Goal: Task Accomplishment & Management: Manage account settings

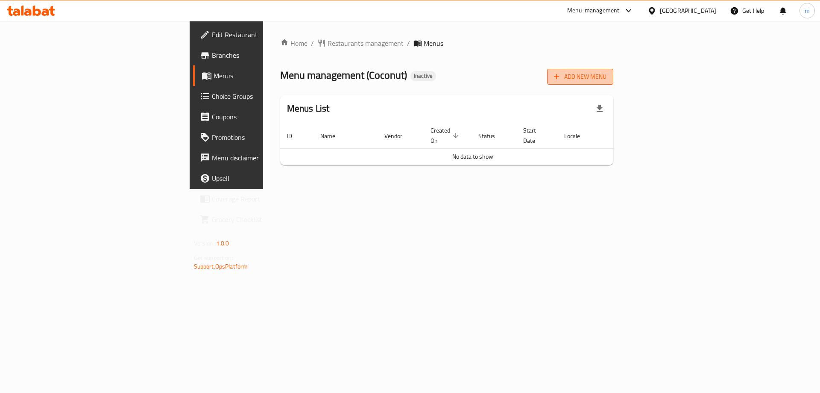
click at [614, 83] on button "Add New Menu" at bounding box center [580, 77] width 66 height 16
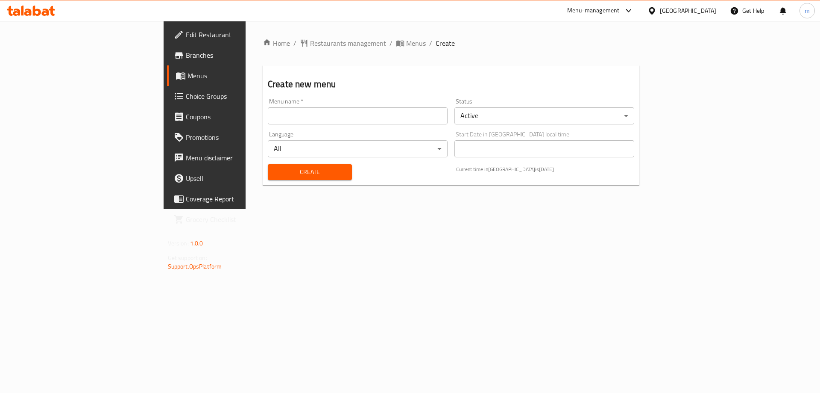
drag, startPoint x: 405, startPoint y: 122, endPoint x: 356, endPoint y: 129, distance: 49.7
click at [405, 122] on input "text" at bounding box center [358, 115] width 180 height 17
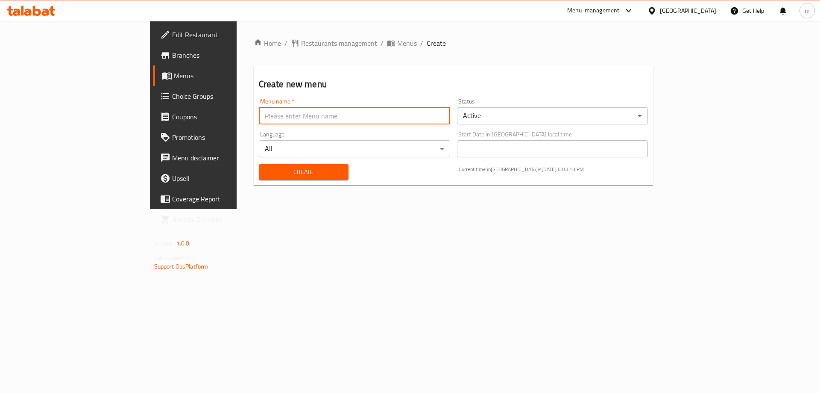
type input "Mesbah - 2025"
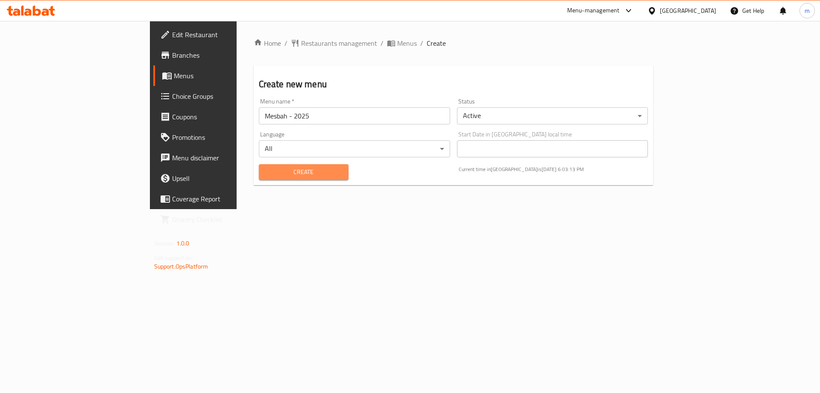
click at [259, 178] on button "Create" at bounding box center [304, 172] width 90 height 16
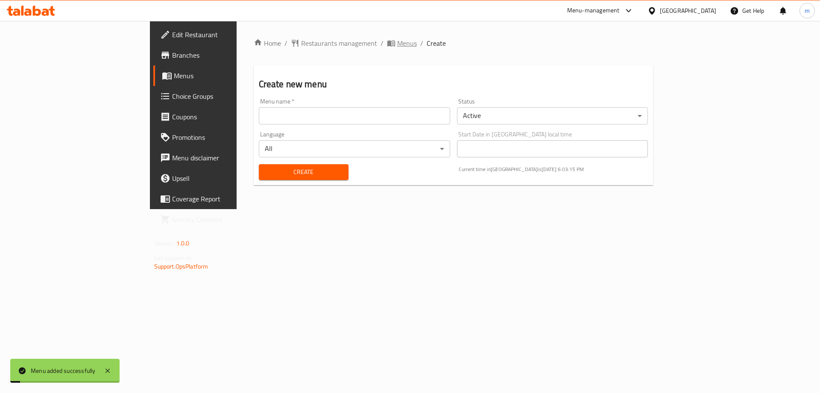
click at [397, 41] on span "Menus" at bounding box center [407, 43] width 20 height 10
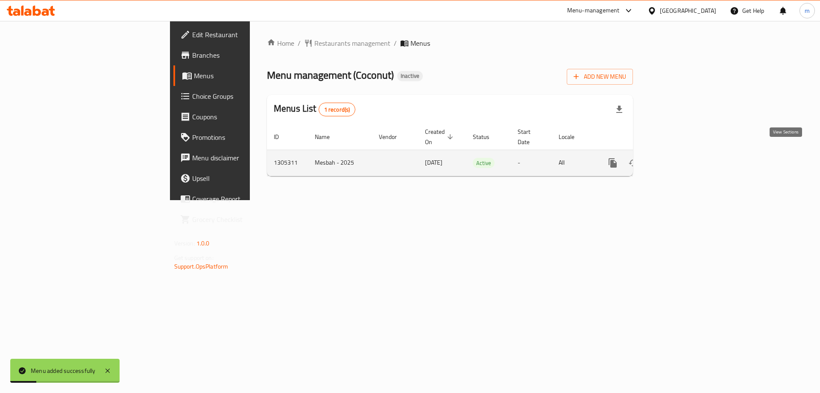
click at [679, 159] on icon "enhanced table" at bounding box center [675, 163] width 8 height 8
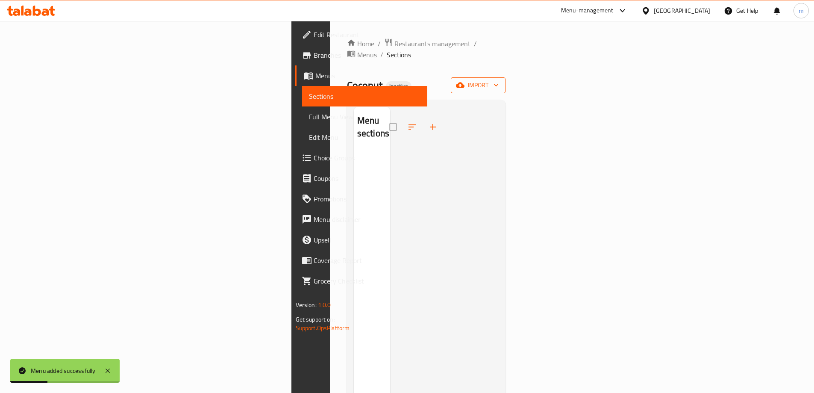
click at [499, 80] on span "import" at bounding box center [478, 85] width 41 height 11
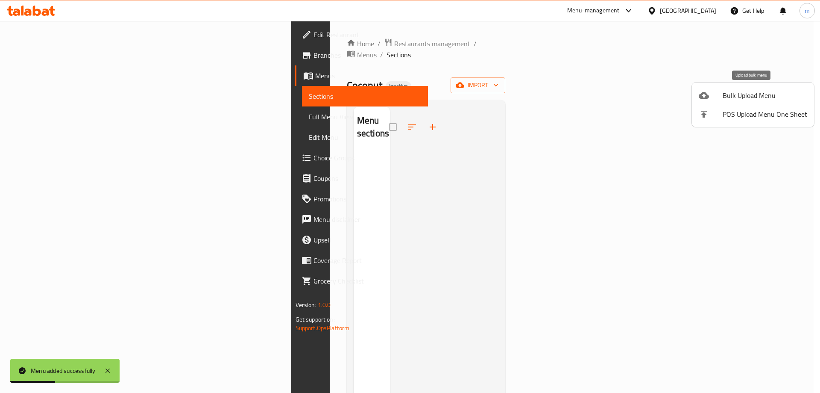
click at [729, 94] on span "Bulk Upload Menu" at bounding box center [765, 95] width 85 height 10
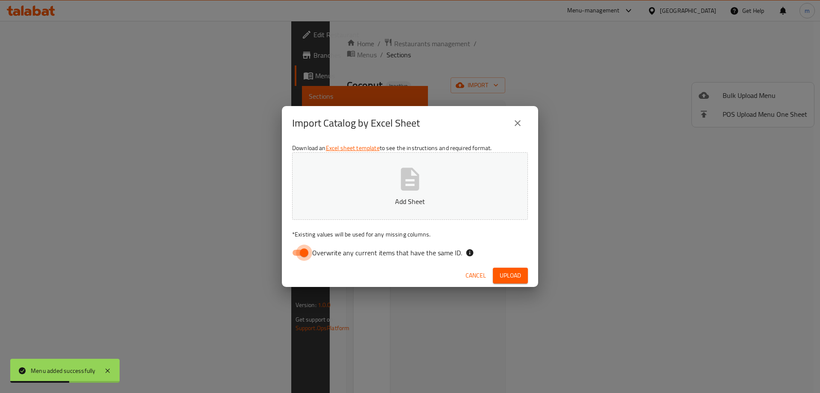
click at [304, 252] on input "Overwrite any current items that have the same ID." at bounding box center [304, 252] width 49 height 16
checkbox input "false"
click at [339, 198] on p "Add Sheet" at bounding box center [410, 201] width 209 height 10
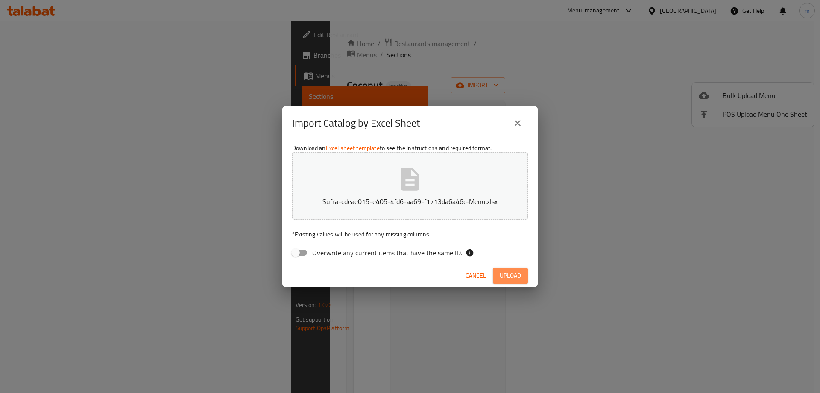
click at [511, 277] on span "Upload" at bounding box center [510, 275] width 21 height 11
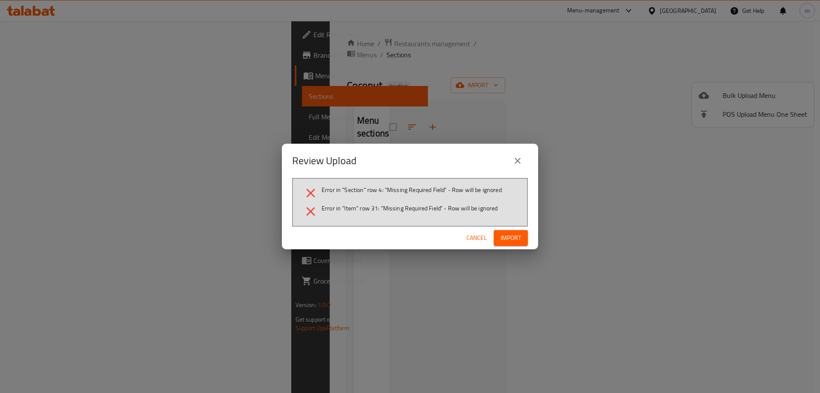
click at [520, 159] on icon "close" at bounding box center [518, 161] width 6 height 6
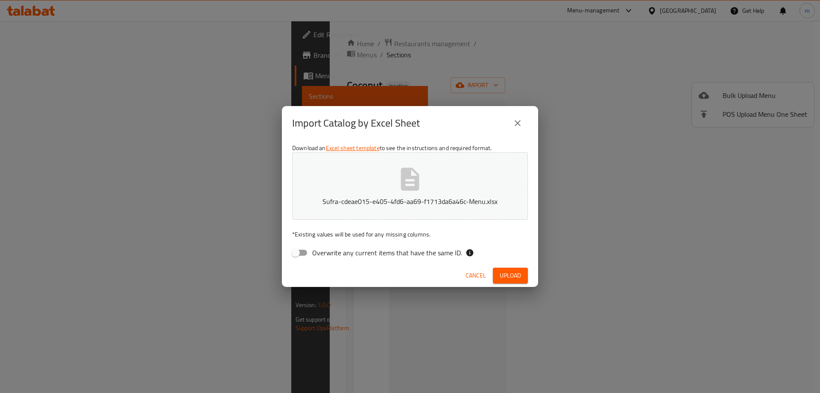
click at [516, 128] on icon "close" at bounding box center [518, 123] width 10 height 10
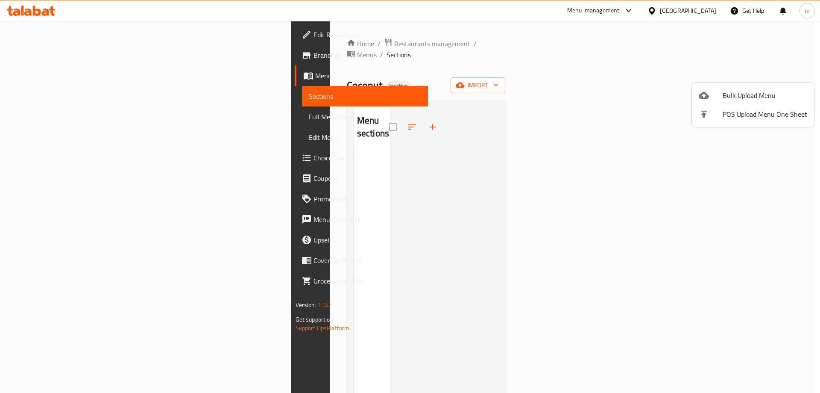
click at [385, 179] on div at bounding box center [410, 196] width 820 height 393
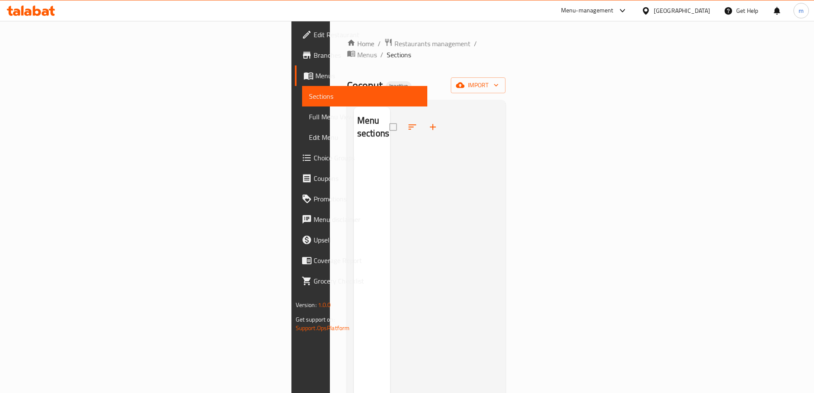
click at [499, 123] on div at bounding box center [444, 303] width 109 height 393
click at [499, 80] on span "import" at bounding box center [478, 85] width 41 height 11
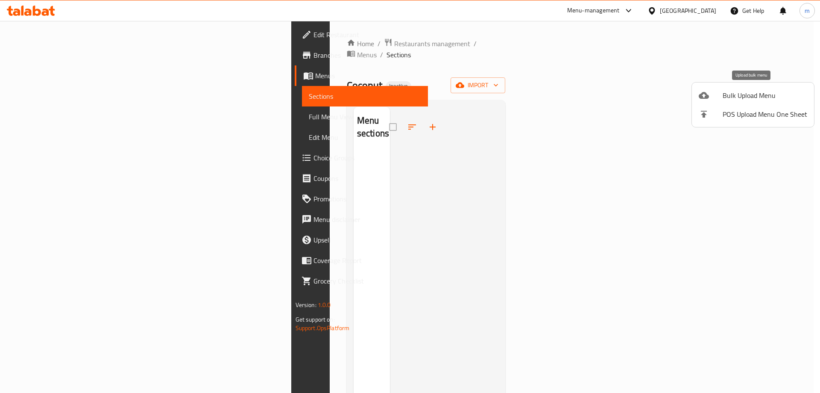
click at [738, 97] on span "Bulk Upload Menu" at bounding box center [765, 95] width 85 height 10
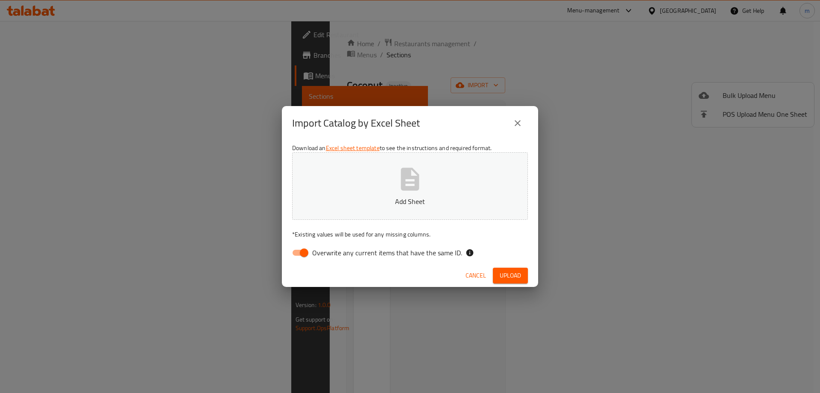
click at [355, 254] on span "Overwrite any current items that have the same ID." at bounding box center [387, 252] width 150 height 10
click at [329, 254] on input "Overwrite any current items that have the same ID." at bounding box center [304, 252] width 49 height 16
checkbox input "false"
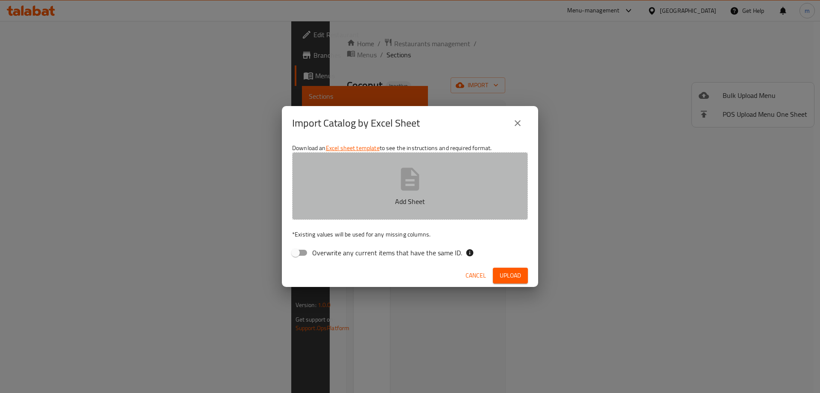
click at [398, 194] on button "Add Sheet" at bounding box center [410, 186] width 236 height 68
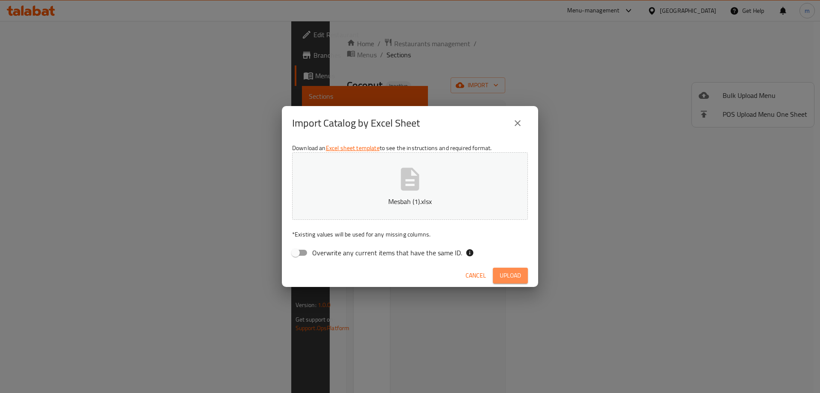
click at [500, 271] on span "Upload" at bounding box center [510, 275] width 21 height 11
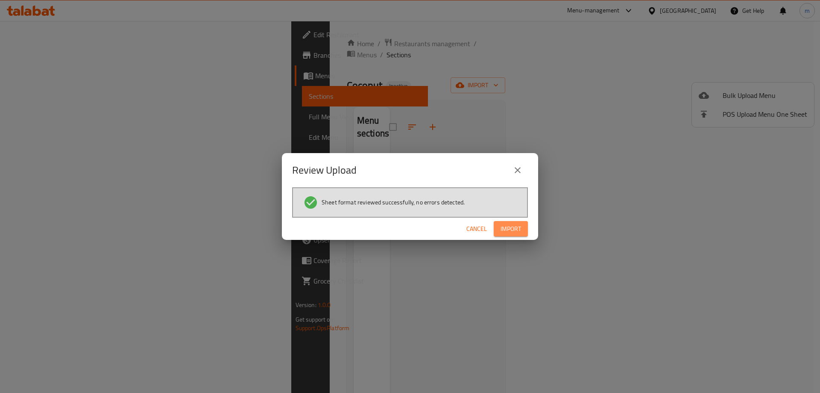
click at [512, 234] on button "Import" at bounding box center [511, 229] width 34 height 16
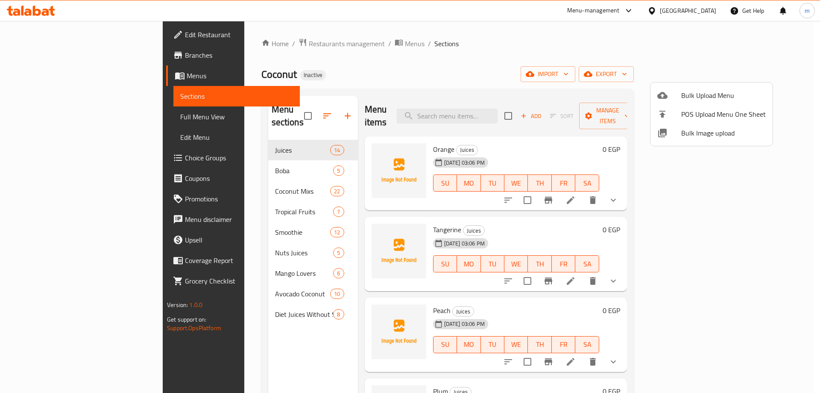
click at [396, 77] on div at bounding box center [410, 196] width 820 height 393
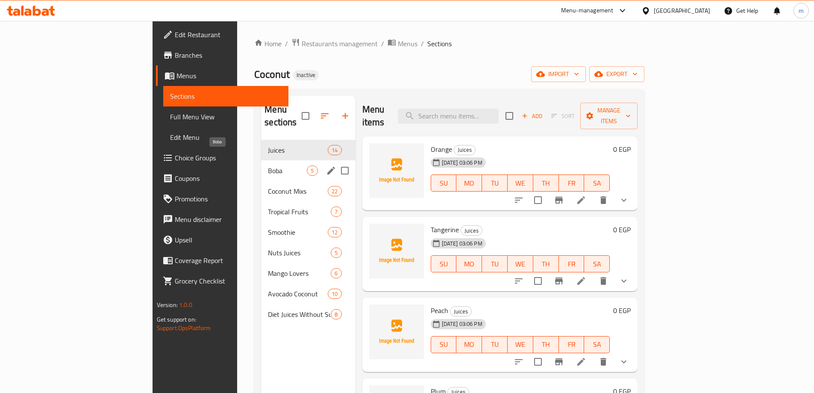
drag, startPoint x: 228, startPoint y: 156, endPoint x: 312, endPoint y: 198, distance: 94.6
click at [268, 165] on span "Boba" at bounding box center [287, 170] width 39 height 10
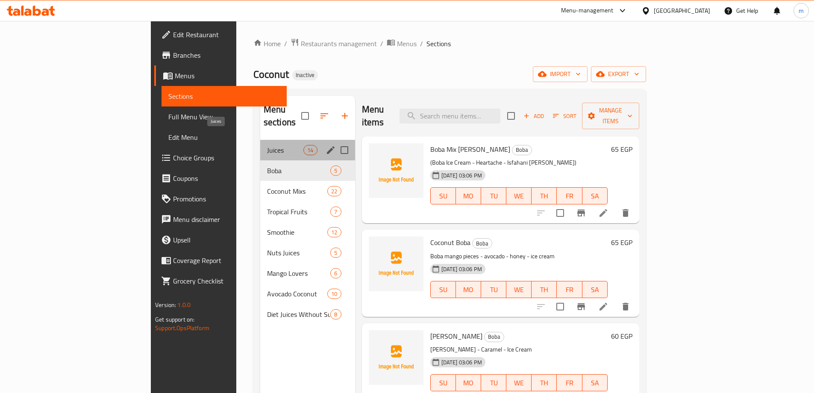
click at [267, 145] on span "Juices" at bounding box center [285, 150] width 36 height 10
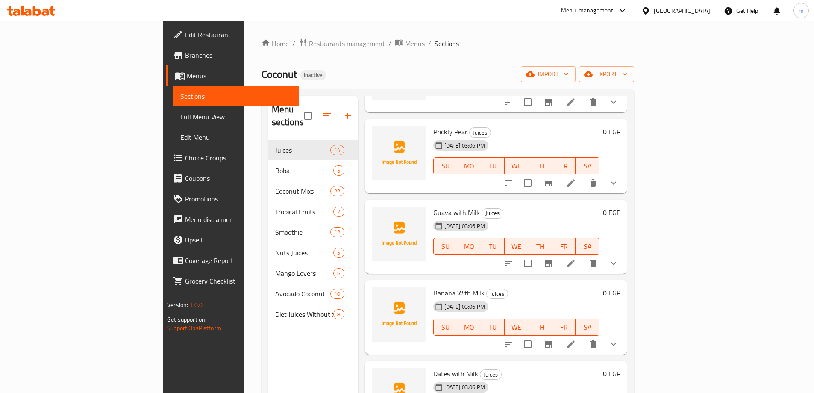
scroll to position [757, 0]
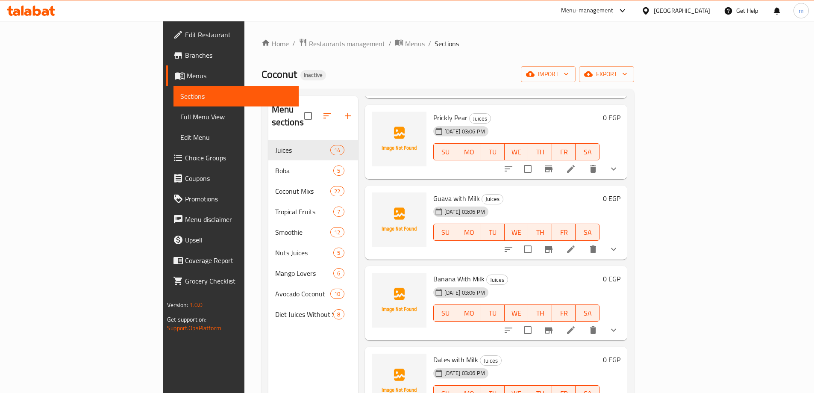
click at [634, 87] on div "Home / Restaurants management / Menus / Sections Coconut Inactive import export…" at bounding box center [448, 266] width 373 height 457
click at [575, 165] on icon at bounding box center [571, 169] width 8 height 8
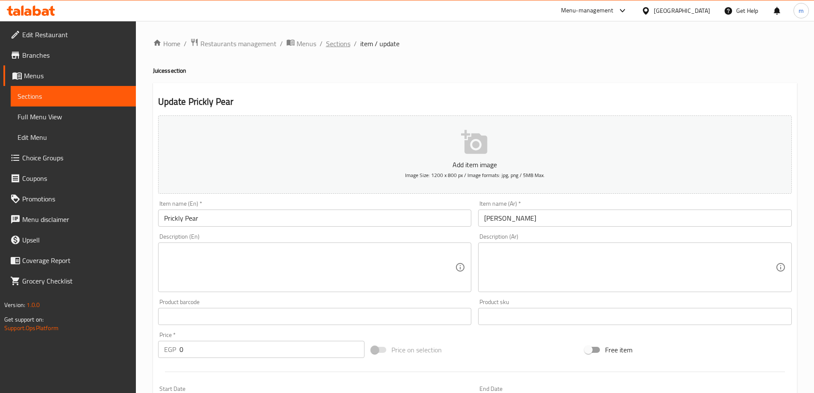
click at [334, 47] on span "Sections" at bounding box center [338, 43] width 24 height 10
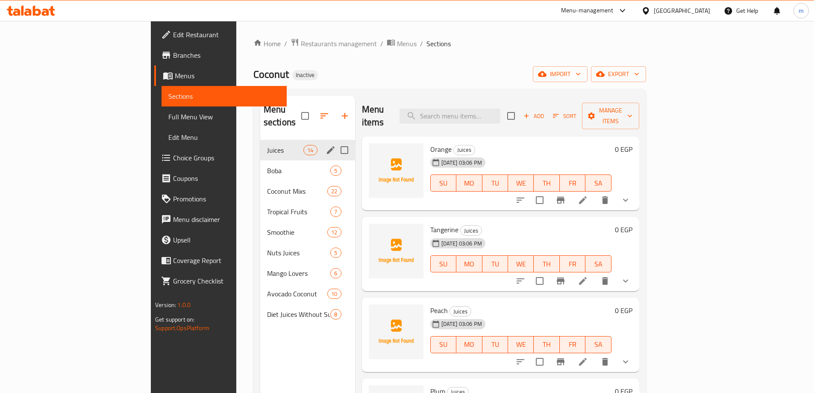
drag, startPoint x: 173, startPoint y: 140, endPoint x: 184, endPoint y: 143, distance: 11.5
click at [267, 145] on span "Juices" at bounding box center [285, 150] width 36 height 10
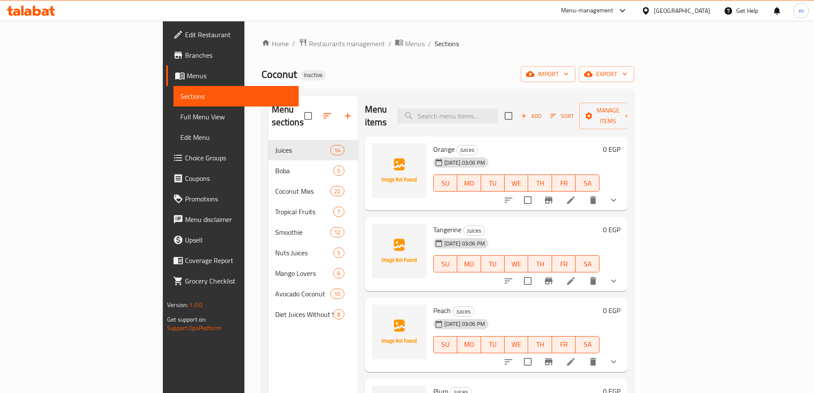
click at [576, 195] on icon at bounding box center [571, 200] width 10 height 10
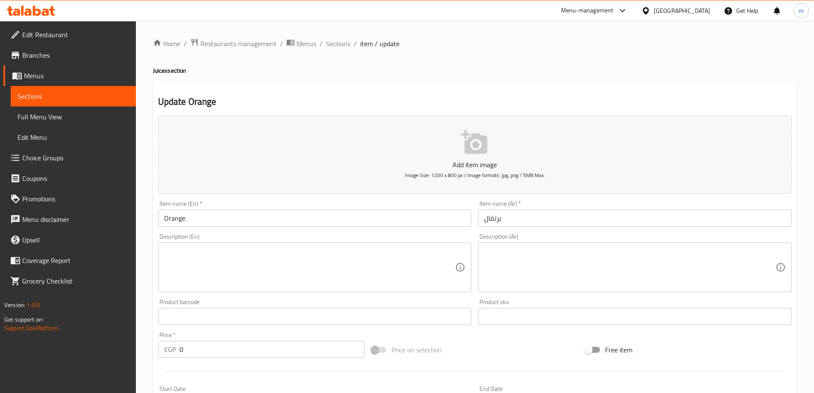
click at [493, 217] on input "برتقال" at bounding box center [635, 217] width 314 height 17
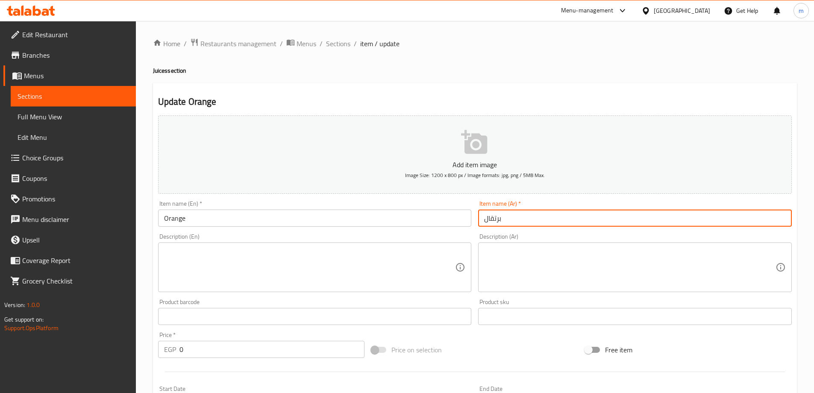
click at [493, 217] on input "برتقال" at bounding box center [635, 217] width 314 height 17
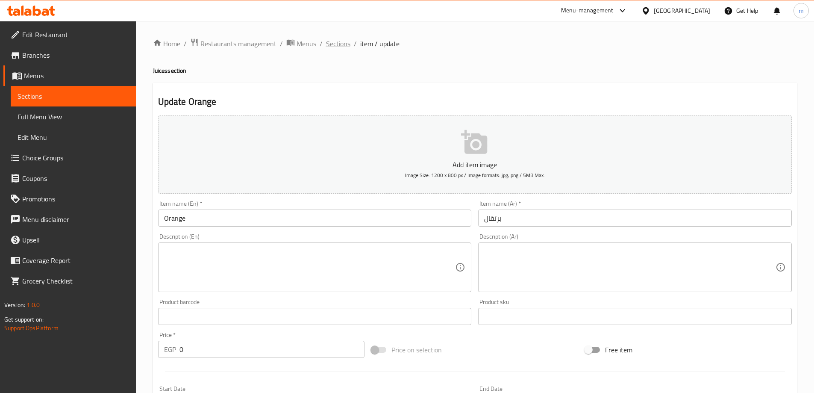
click at [339, 43] on span "Sections" at bounding box center [338, 43] width 24 height 10
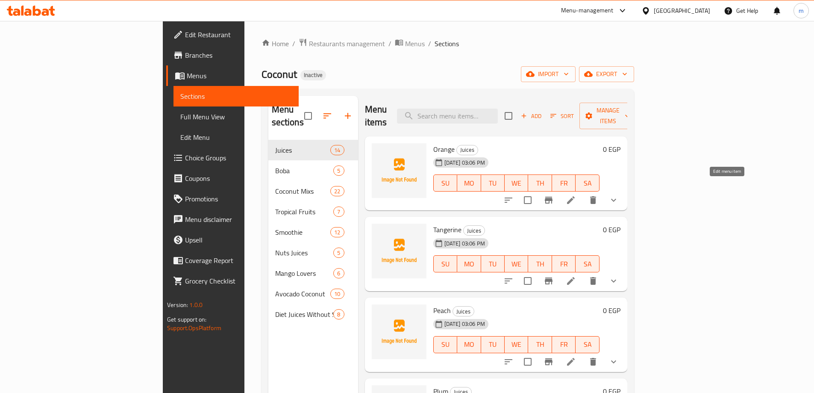
click at [576, 195] on icon at bounding box center [571, 200] width 10 height 10
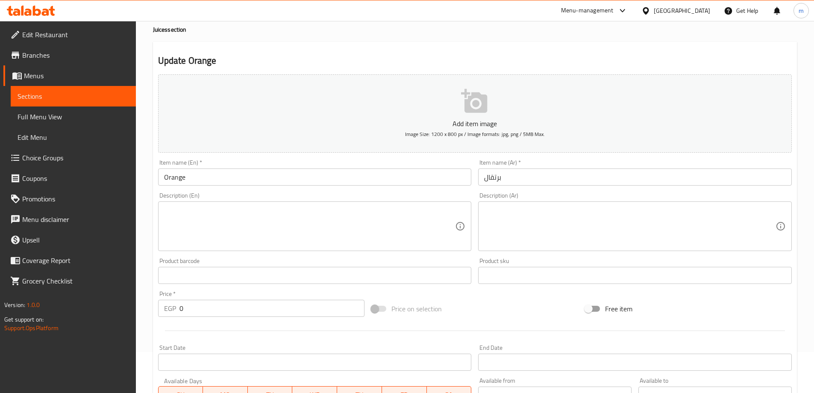
scroll to position [255, 0]
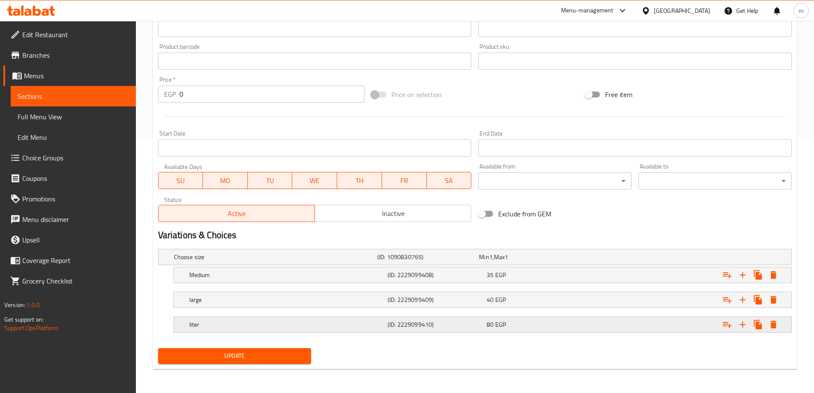
click at [268, 261] on h5 "liter" at bounding box center [274, 257] width 200 height 9
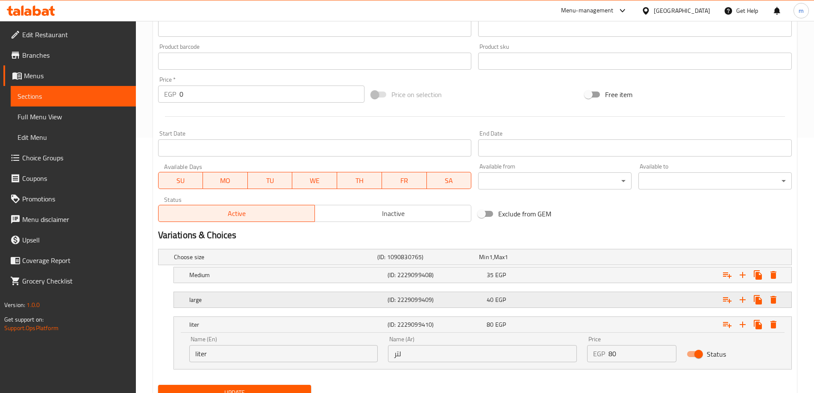
click at [289, 261] on h5 "large" at bounding box center [274, 257] width 200 height 9
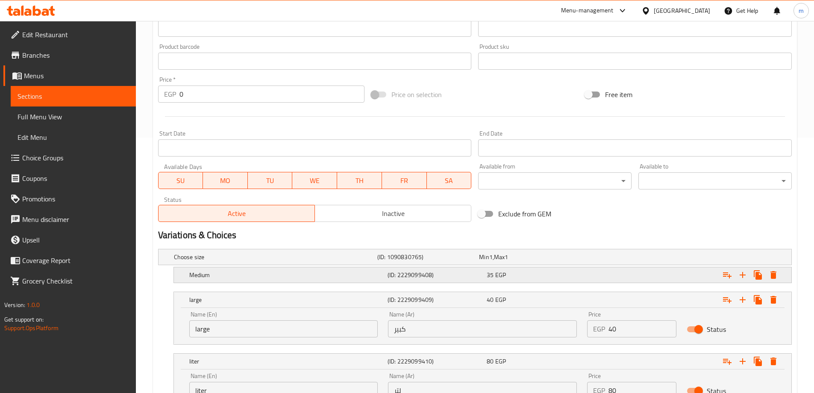
click at [331, 263] on div "Medium" at bounding box center [273, 257] width 203 height 12
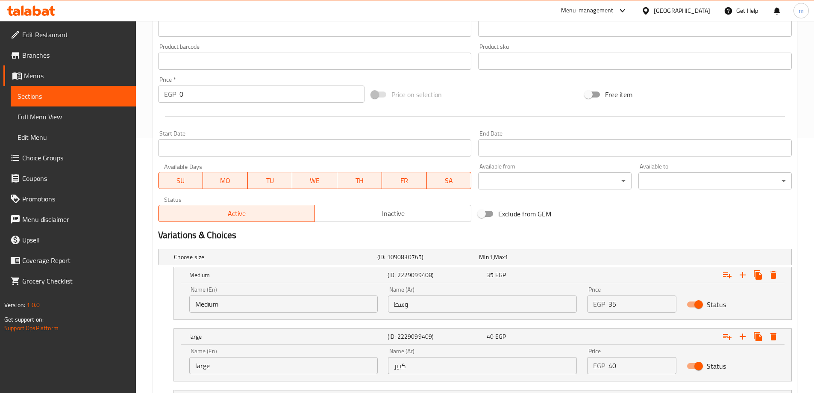
scroll to position [365, 0]
